Goal: Task Accomplishment & Management: Manage account settings

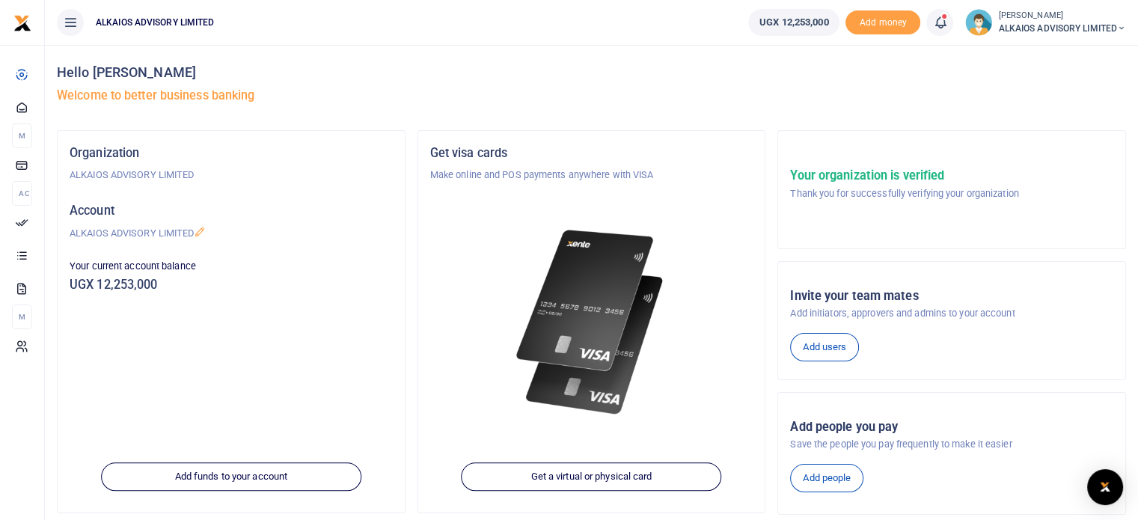
click at [948, 16] on link at bounding box center [940, 22] width 27 height 27
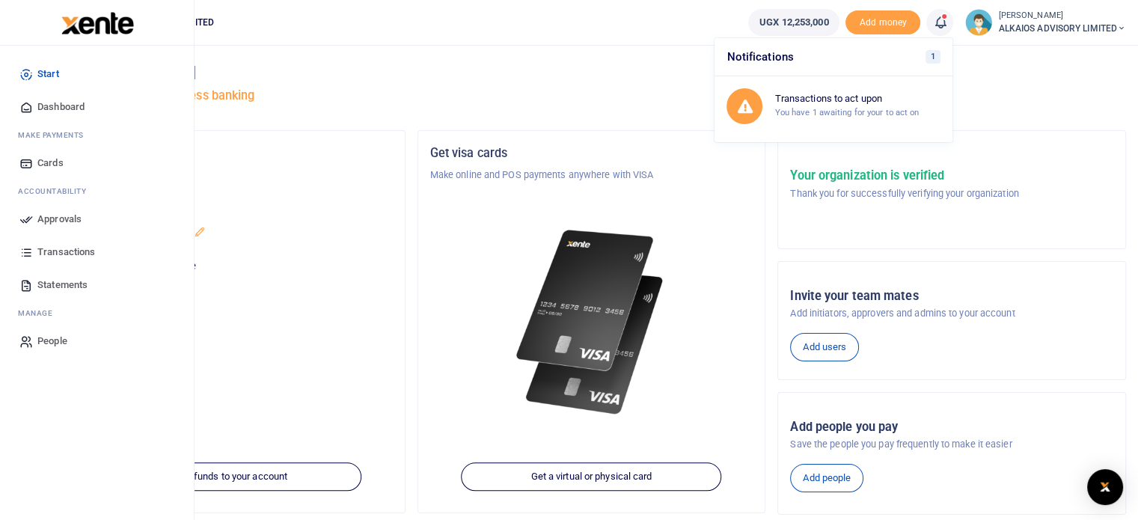
click at [62, 223] on span "Approvals" at bounding box center [59, 219] width 44 height 15
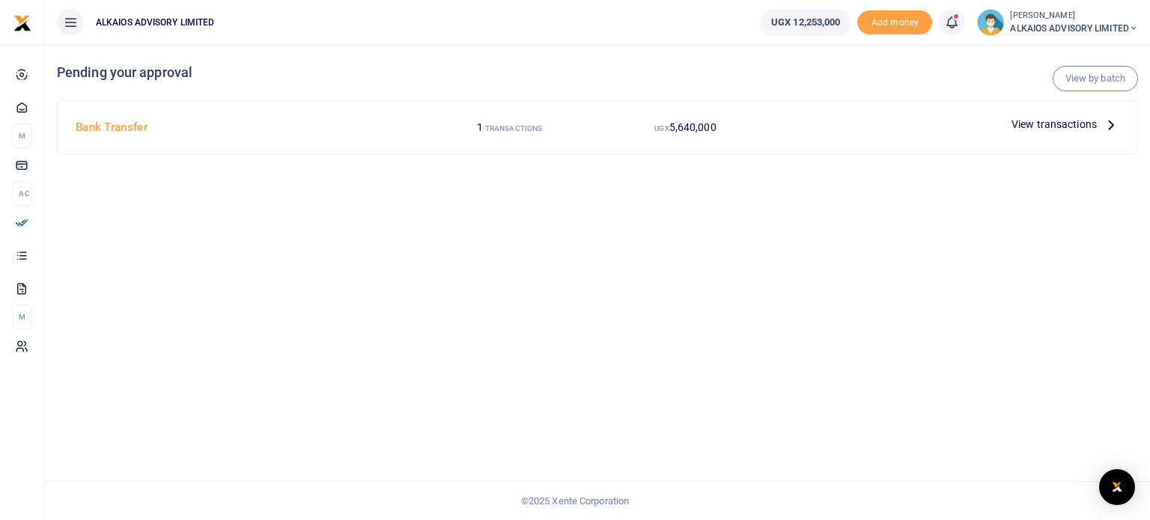
click at [1057, 129] on span "View transactions" at bounding box center [1053, 124] width 85 height 16
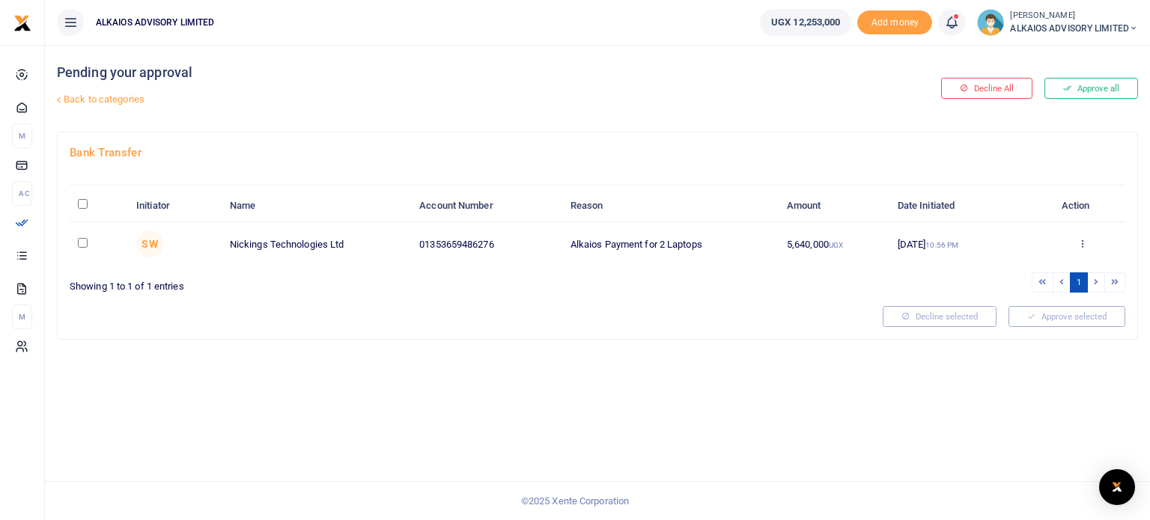
click at [85, 243] on input "checkbox" at bounding box center [83, 243] width 10 height 10
checkbox input "true"
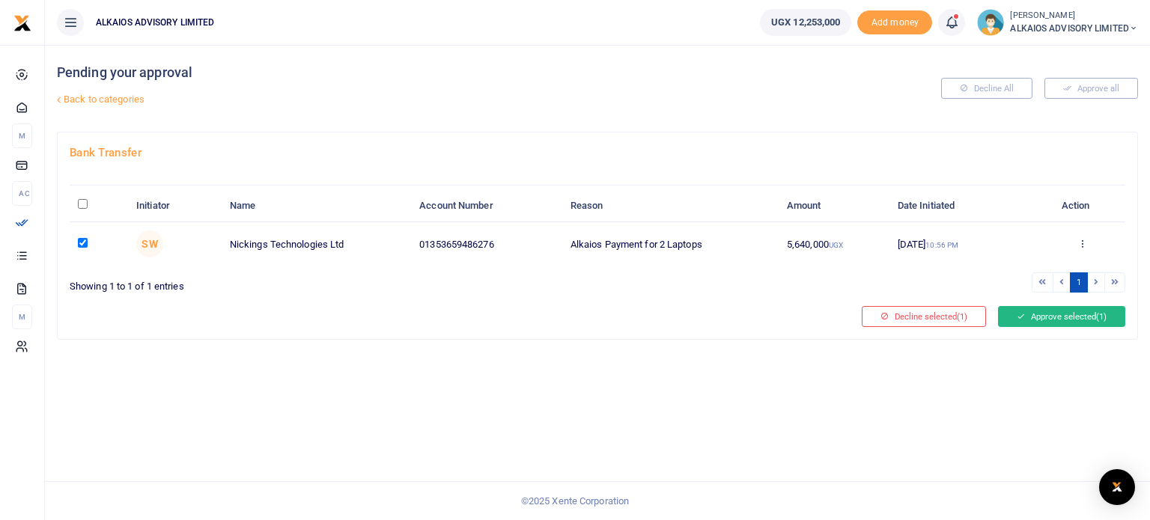
click at [1023, 320] on button "Approve selected (1)" at bounding box center [1061, 316] width 127 height 21
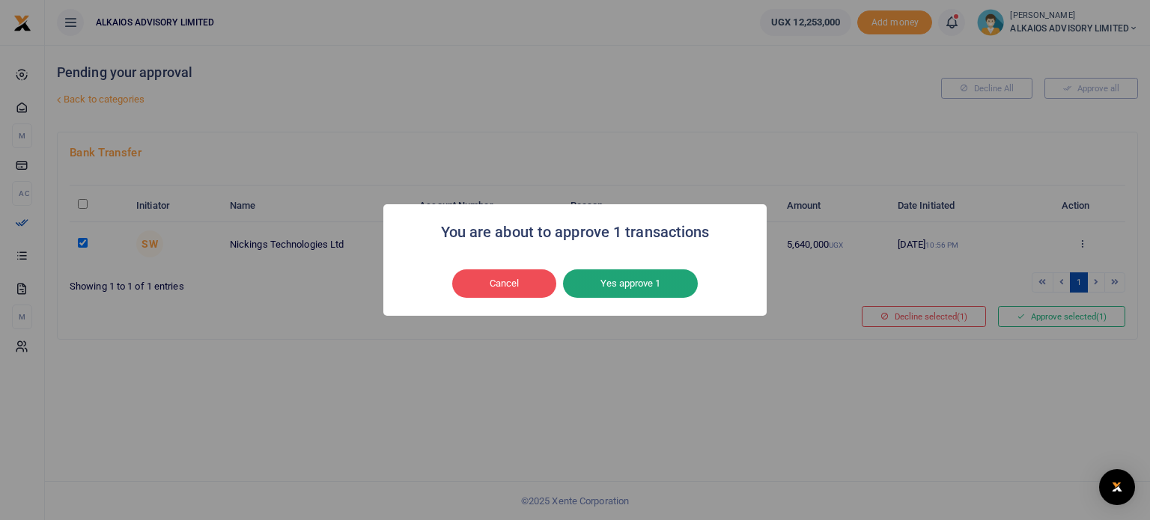
click at [620, 283] on button "Yes approve 1" at bounding box center [630, 283] width 135 height 28
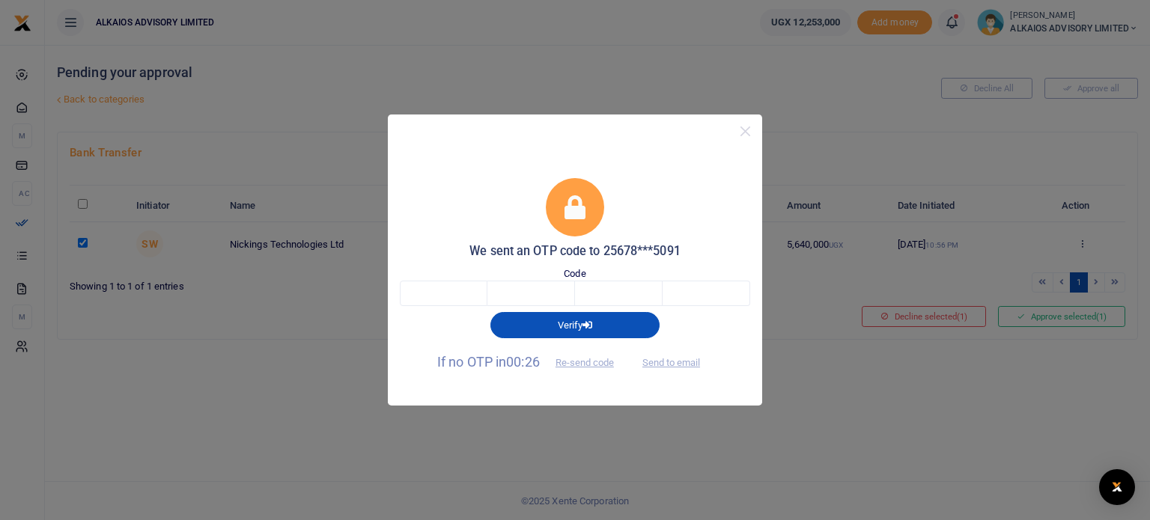
click at [790, 229] on div "We sent an OTP code to 25678***5091 Code Verify If no OTP in 00:26 Re-send code…" at bounding box center [575, 260] width 1150 height 520
click at [425, 295] on input "text" at bounding box center [444, 293] width 88 height 25
type input "6"
type input "7"
type input "3"
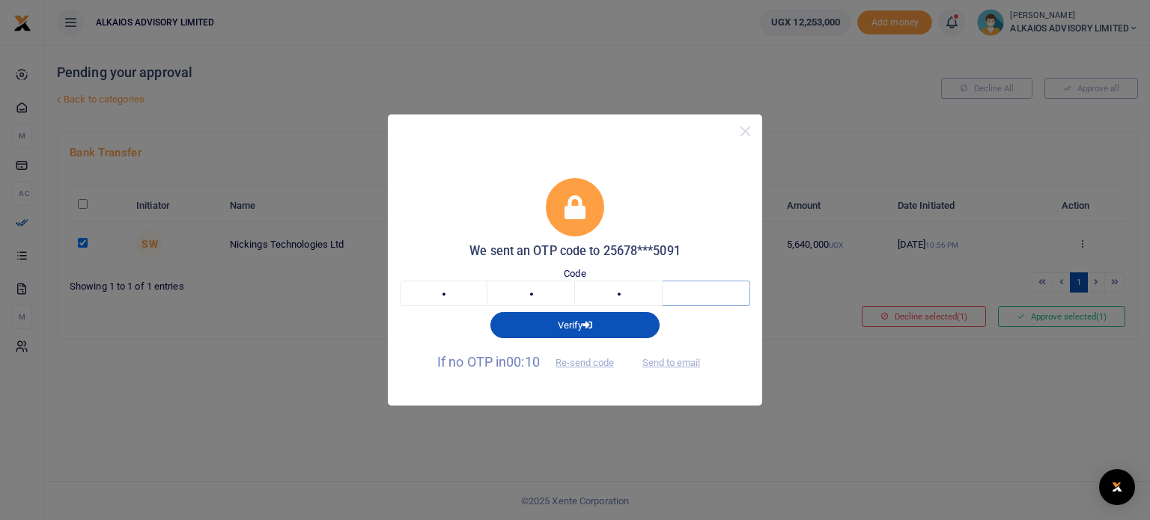
type input "5"
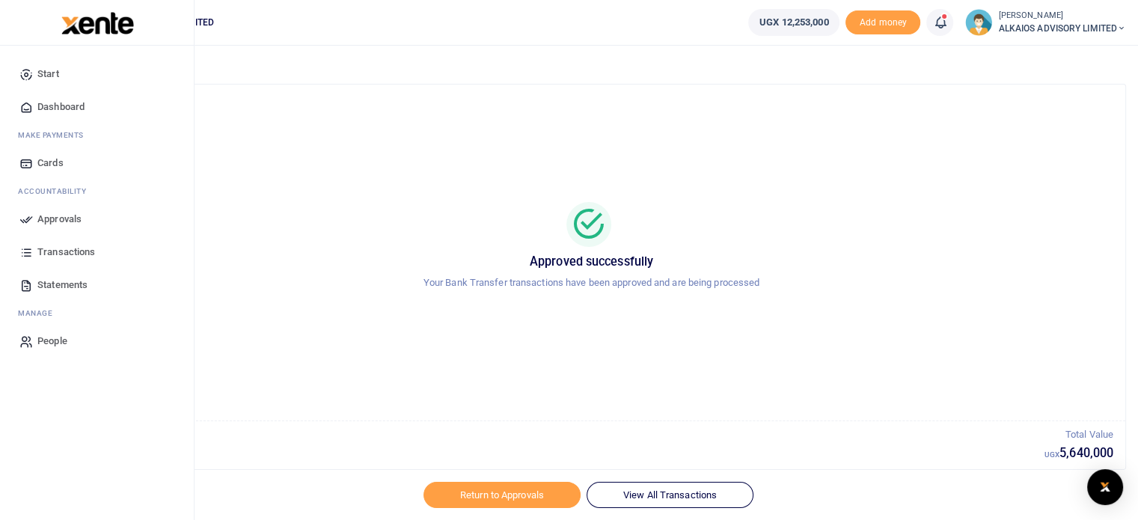
click at [60, 263] on link "Transactions" at bounding box center [97, 252] width 170 height 33
